Goal: Check status: Check status

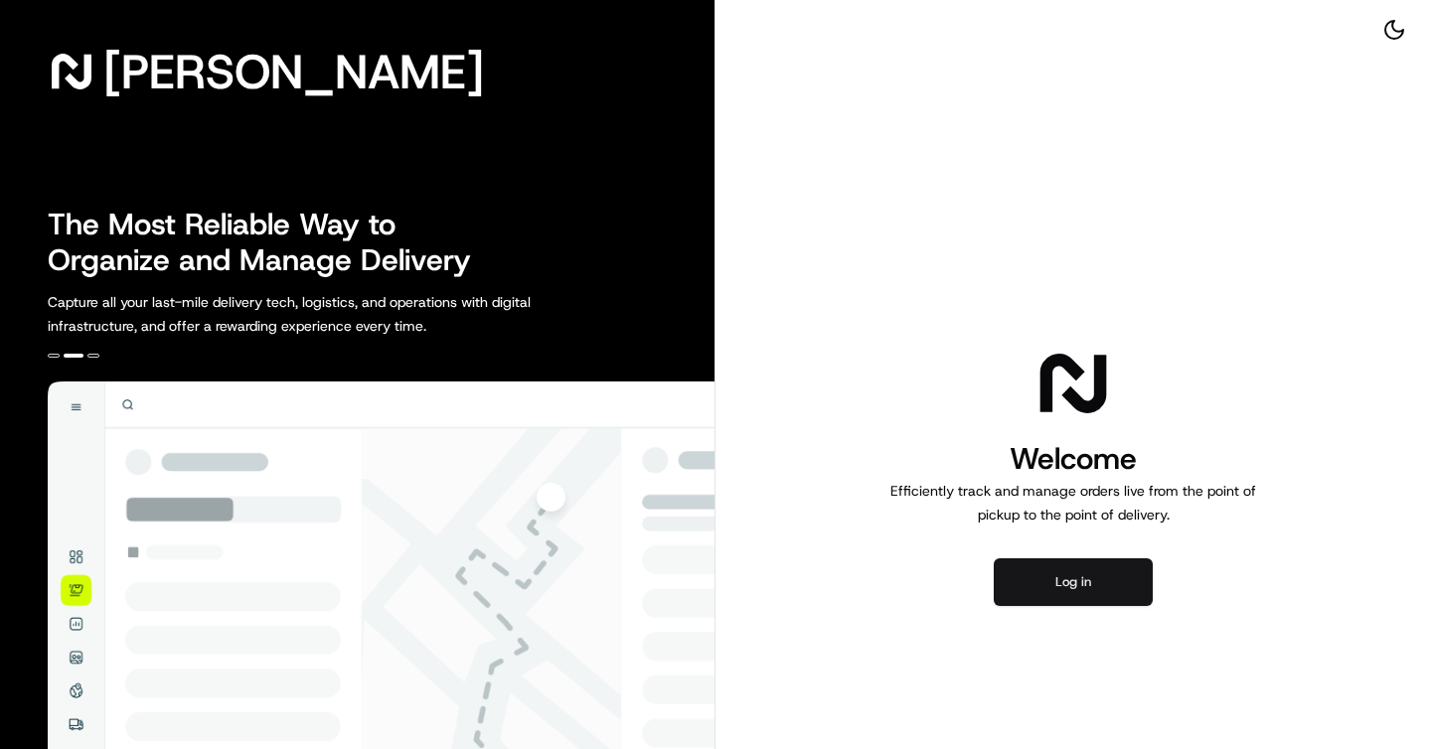
click at [1125, 593] on button "Log in" at bounding box center [1073, 582] width 159 height 48
